Goal: Task Accomplishment & Management: Manage account settings

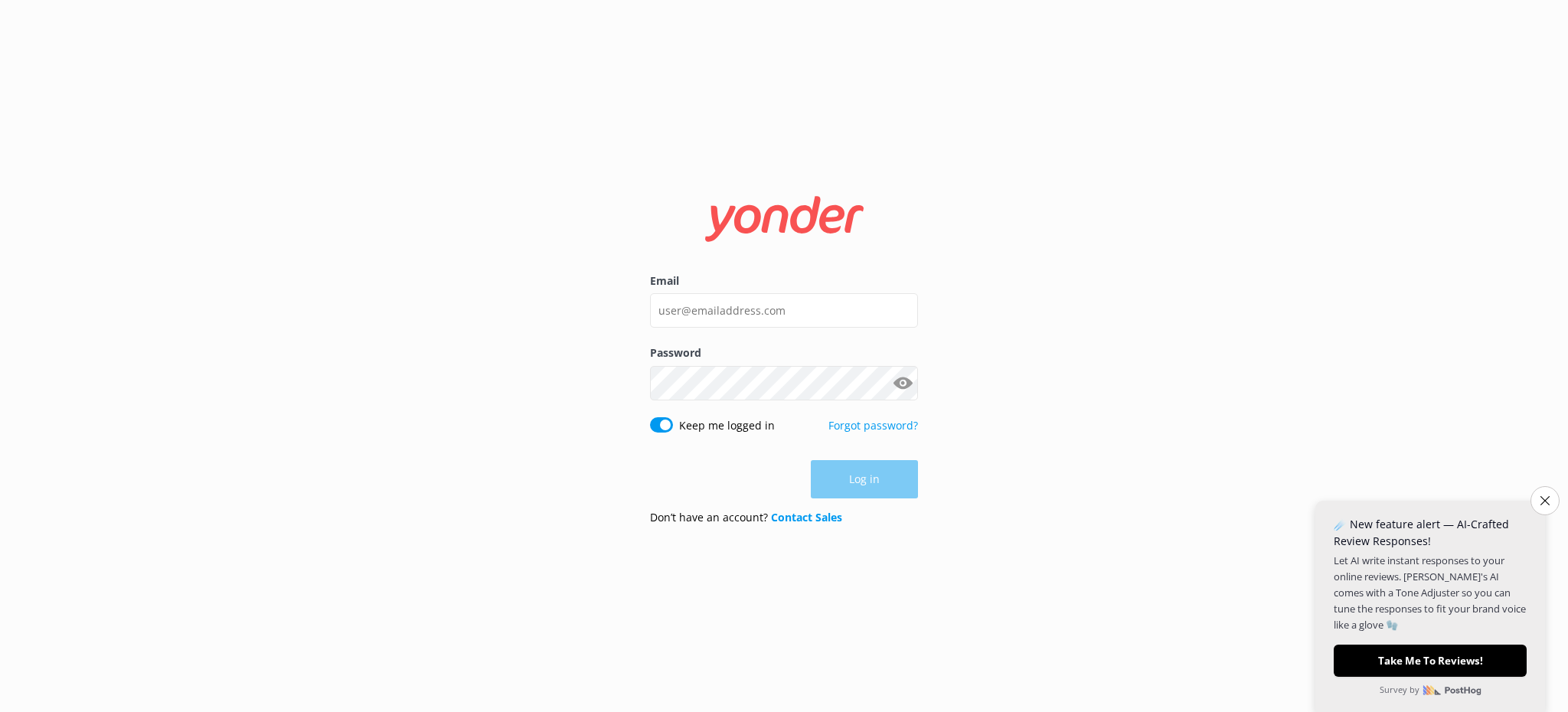
type input "[EMAIL_ADDRESS][DOMAIN_NAME]"
click at [873, 481] on button "Log in" at bounding box center [865, 480] width 107 height 38
